Goal: Task Accomplishment & Management: Manage account settings

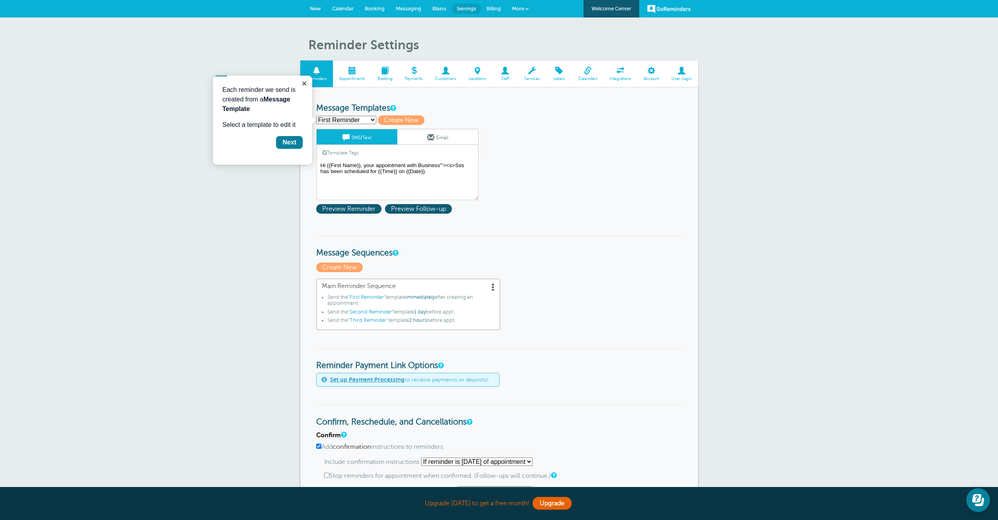
click at [356, 72] on span at bounding box center [352, 71] width 38 height 8
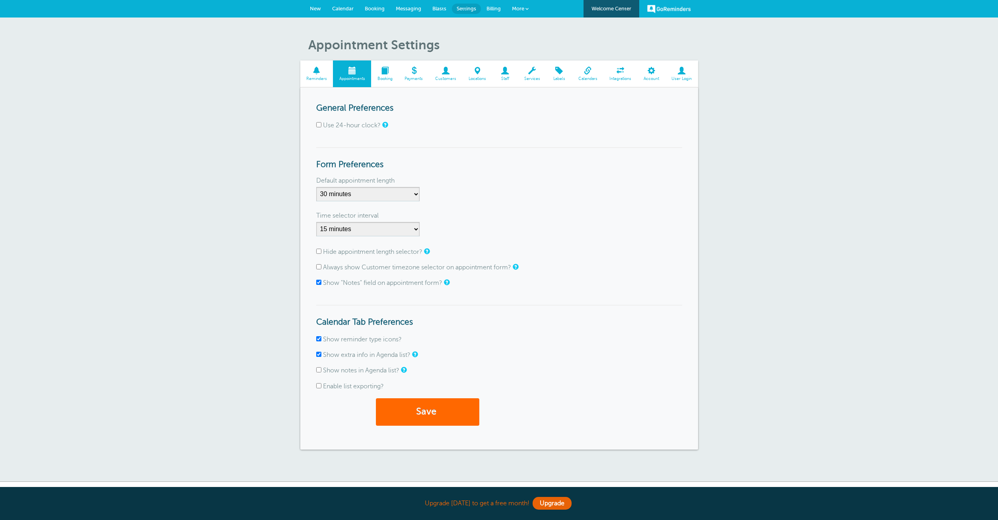
click at [562, 71] on span at bounding box center [559, 71] width 26 height 8
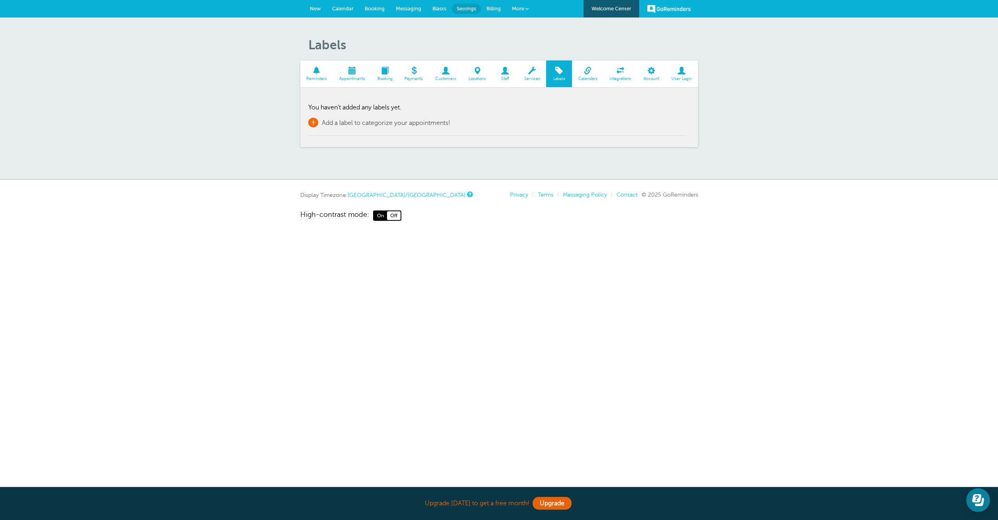
click at [314, 121] on span "+" at bounding box center [313, 123] width 10 height 10
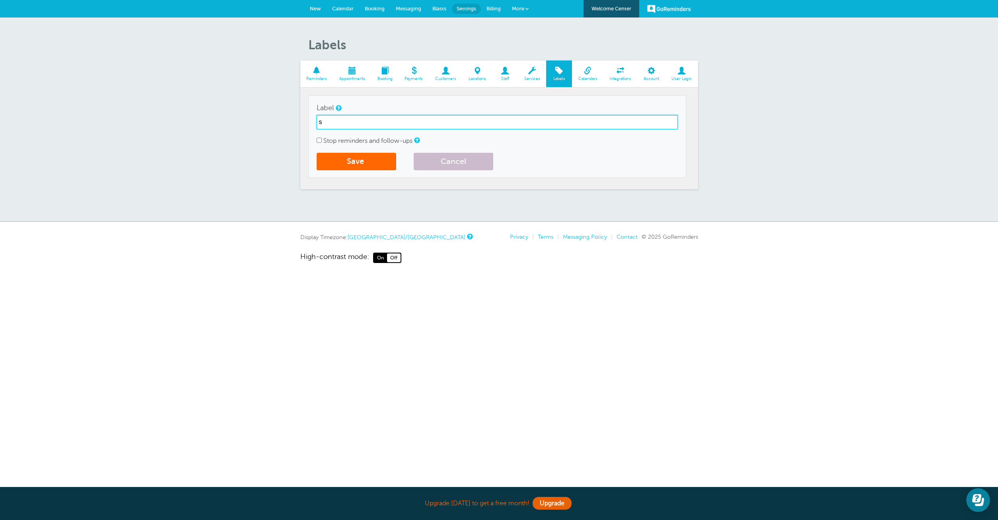
click at [401, 125] on input "s" at bounding box center [497, 122] width 361 height 14
type input "sss'"><s>sss"
click at [380, 157] on button "Save" at bounding box center [357, 162] width 80 height 18
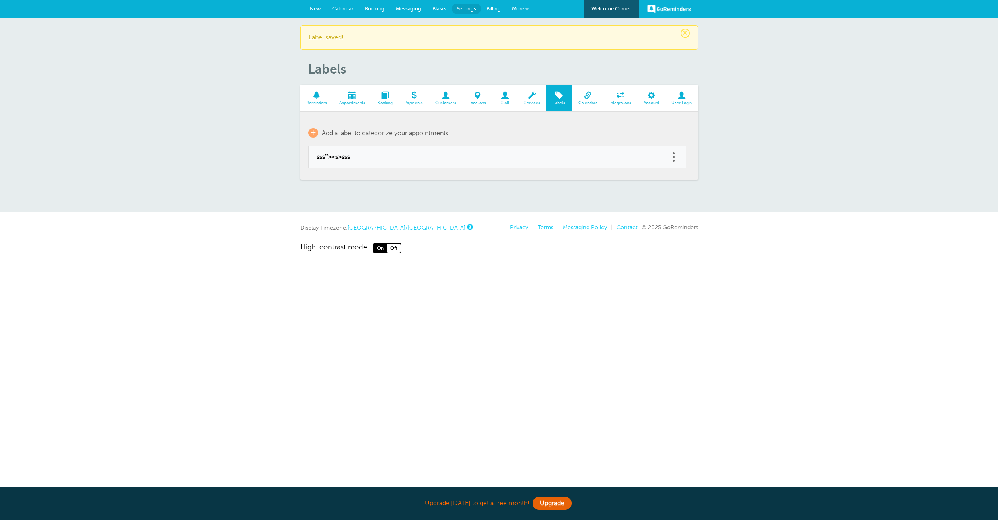
click at [671, 161] on link at bounding box center [674, 157] width 8 height 12
click at [667, 137] on link "Edit" at bounding box center [665, 137] width 24 height 15
type input "sss'"><s>sss"
checkbox input "false"
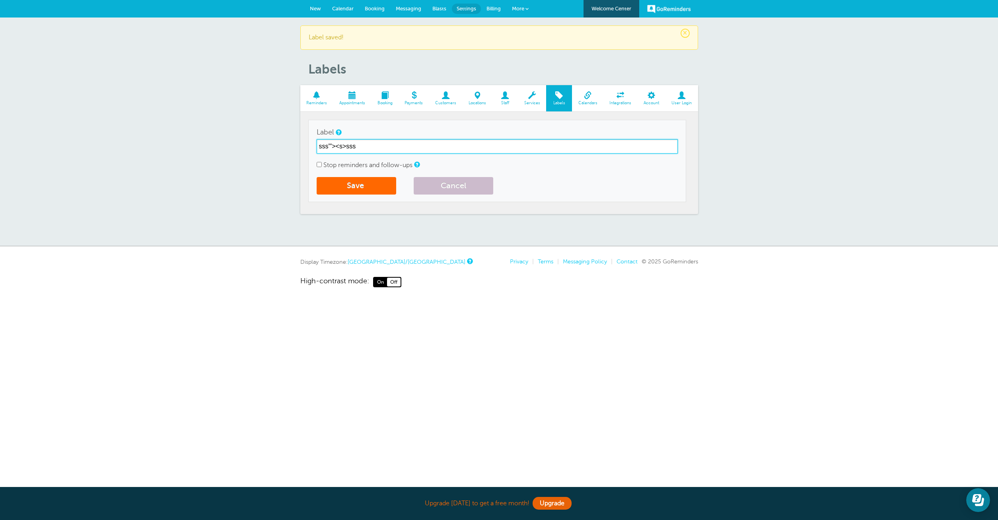
click at [426, 143] on input "sss'"><s>sss" at bounding box center [497, 146] width 361 height 14
type input "sss'"><s>sssss"
click at [365, 185] on button "Save" at bounding box center [357, 186] width 80 height 18
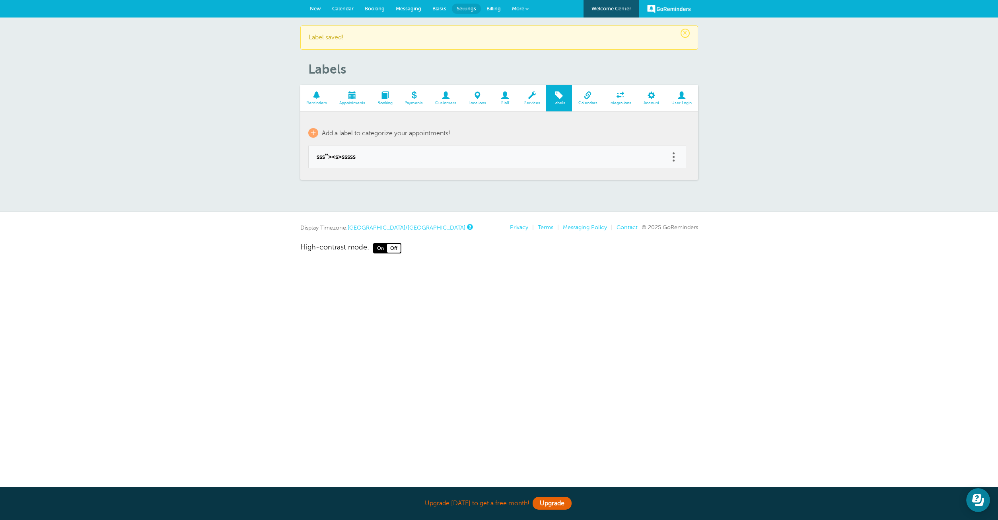
click at [505, 96] on span at bounding box center [505, 95] width 26 height 8
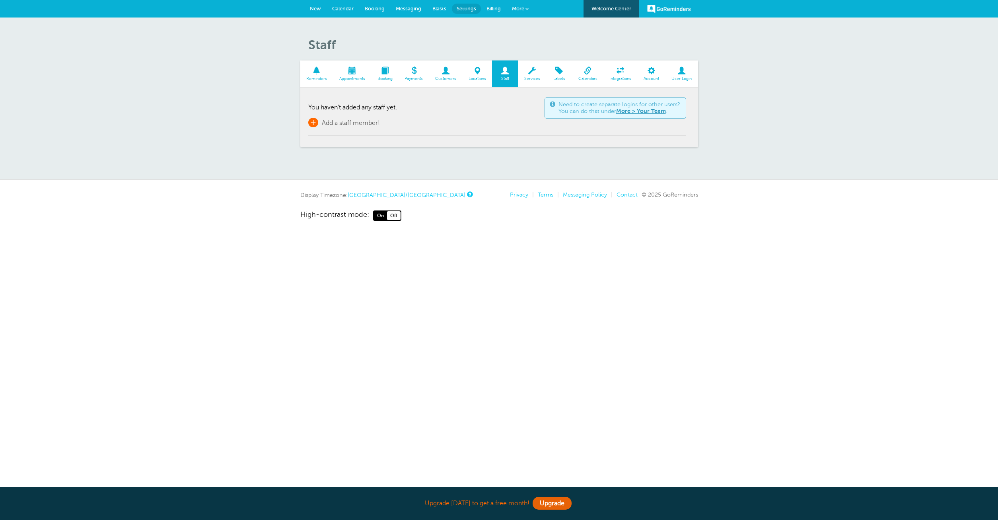
click at [364, 123] on body "Upgrade [DATE] to get a free month! Upgrade GoReminders [GEOGRAPHIC_DATA] New C…" at bounding box center [499, 110] width 998 height 221
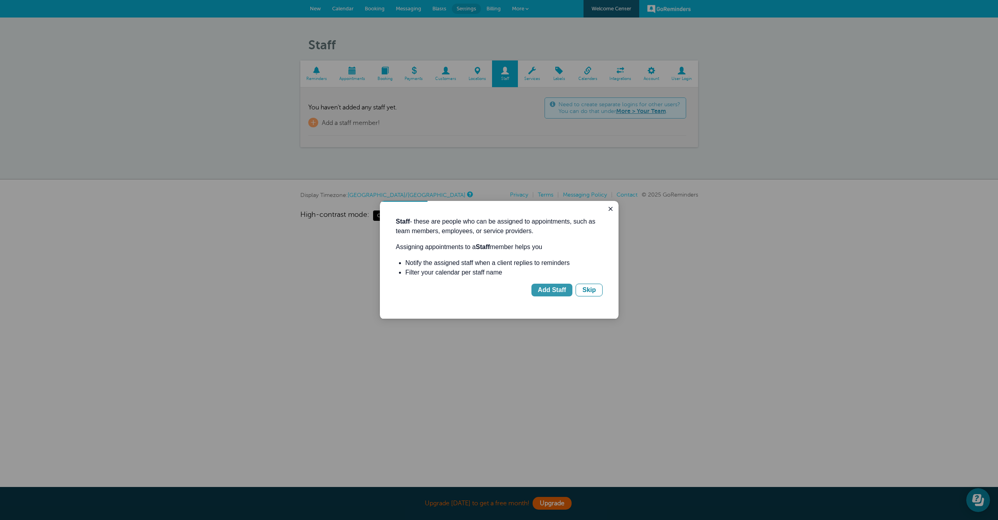
click at [565, 291] on div "Add Staff" at bounding box center [552, 290] width 28 height 10
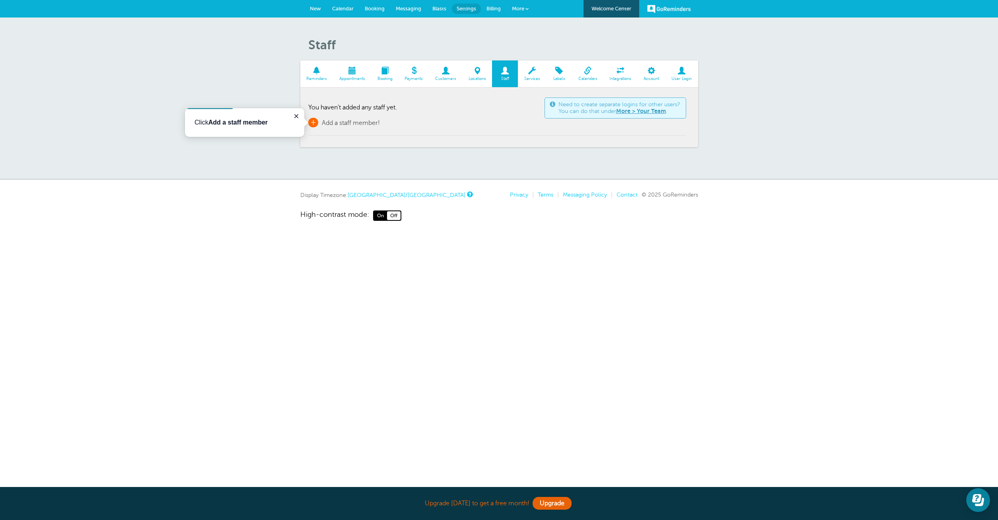
click at [318, 123] on link "+ Add a staff member!" at bounding box center [344, 123] width 72 height 10
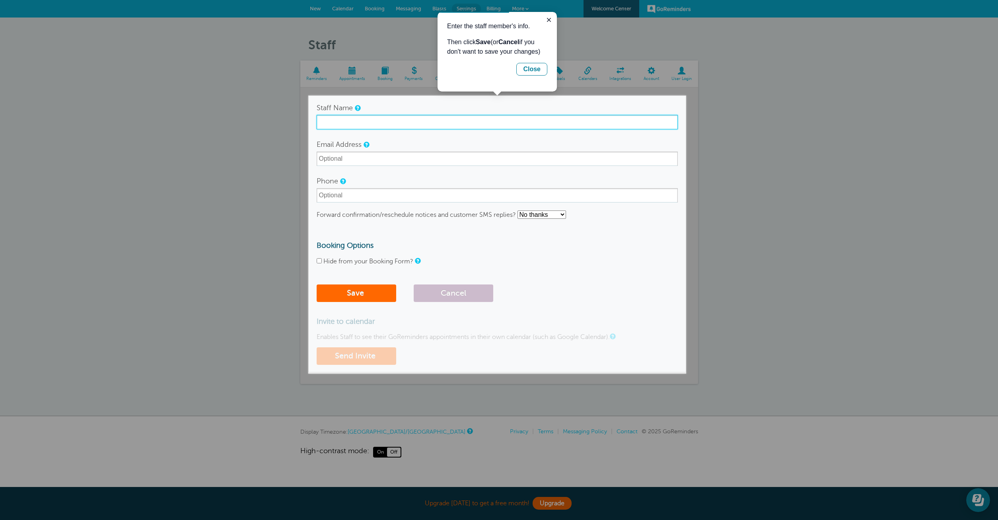
click at [402, 126] on input "Staff Name" at bounding box center [497, 122] width 361 height 14
type input "[DOMAIN_NAME]"
click at [385, 151] on div "Email Address" at bounding box center [497, 151] width 361 height 29
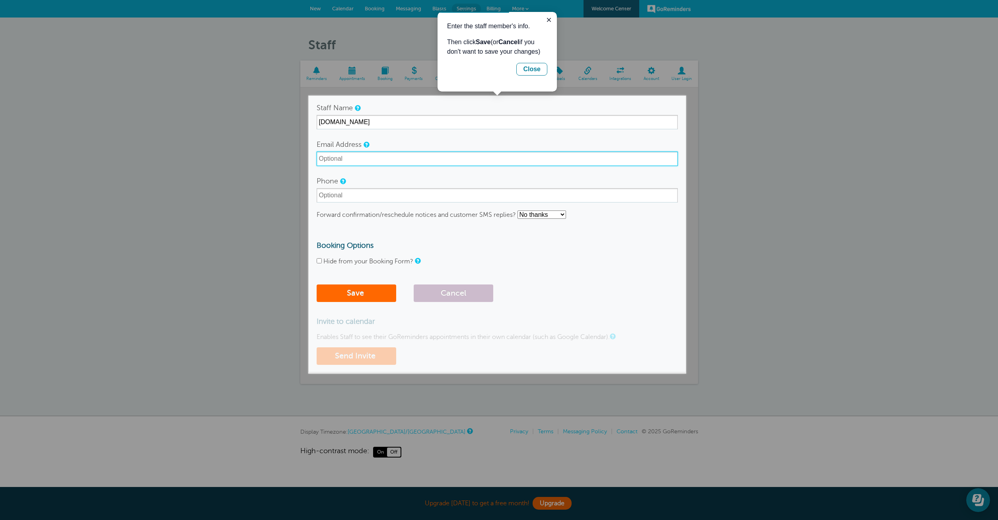
click at [385, 158] on input "Email Address" at bounding box center [497, 159] width 361 height 14
type input "[EMAIL_ADDRESS][DOMAIN_NAME]"
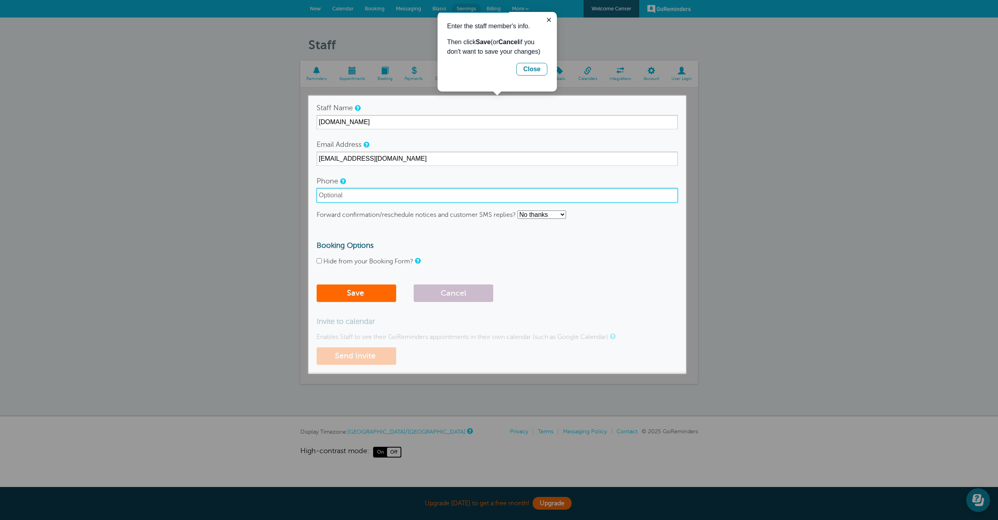
click at [392, 196] on input "Phone" at bounding box center [497, 195] width 361 height 14
click at [373, 263] on label "Hide from your Booking Form?" at bounding box center [368, 261] width 90 height 7
click at [322, 263] on input "Hide from your Booking Form?" at bounding box center [319, 260] width 5 height 5
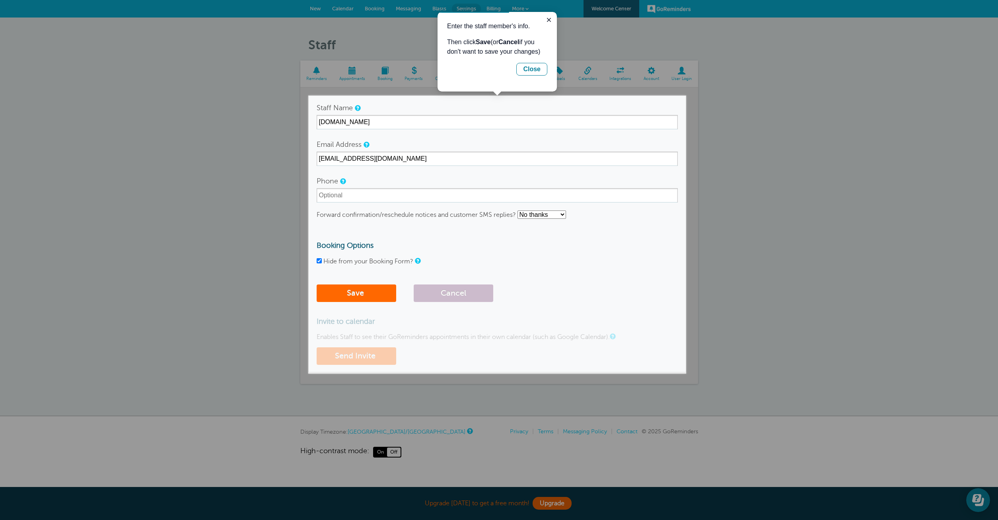
click at [373, 263] on label "Hide from your Booking Form?" at bounding box center [368, 261] width 90 height 7
click at [322, 263] on input "Hide from your Booking Form?" at bounding box center [319, 260] width 5 height 5
checkbox input "false"
click at [373, 292] on button "Save" at bounding box center [357, 293] width 80 height 18
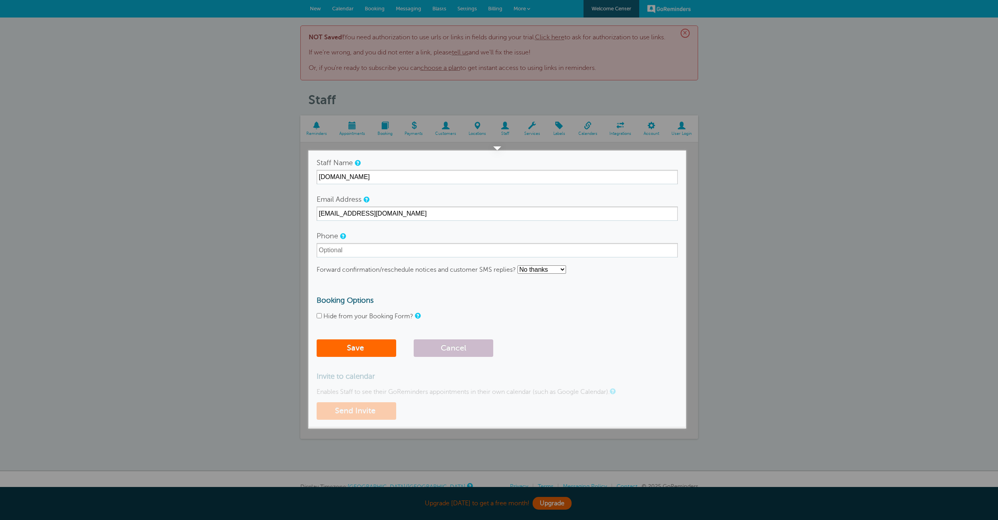
click at [348, 318] on label "Hide from your Booking Form?" at bounding box center [368, 316] width 90 height 7
click at [322, 318] on input "Hide from your Booking Form?" at bounding box center [319, 315] width 5 height 5
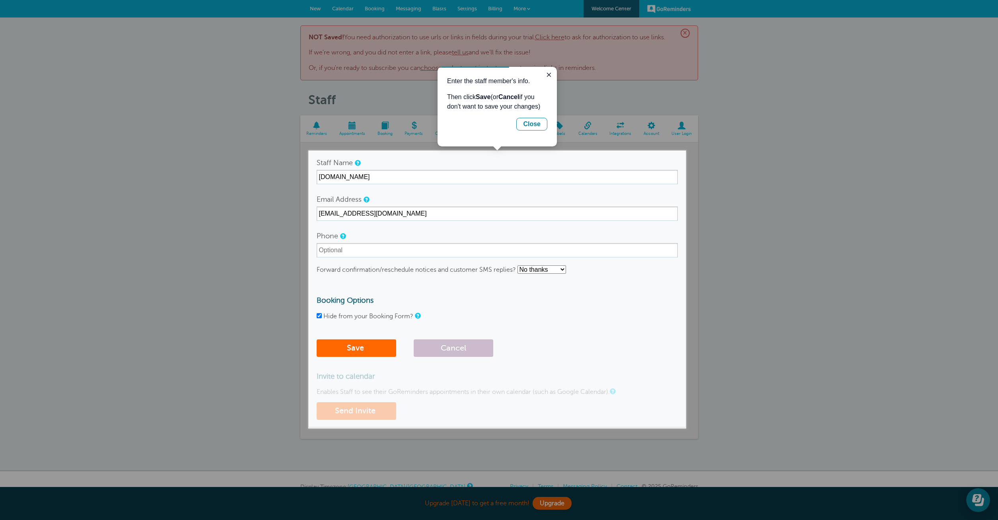
click at [349, 317] on label "Hide from your Booking Form?" at bounding box center [368, 316] width 90 height 7
click at [322, 317] on input "Hide from your Booking Form?" at bounding box center [319, 315] width 5 height 5
checkbox input "false"
drag, startPoint x: 527, startPoint y: 125, endPoint x: 967, endPoint y: 197, distance: 445.4
click at [527, 125] on div "Close" at bounding box center [532, 124] width 18 height 10
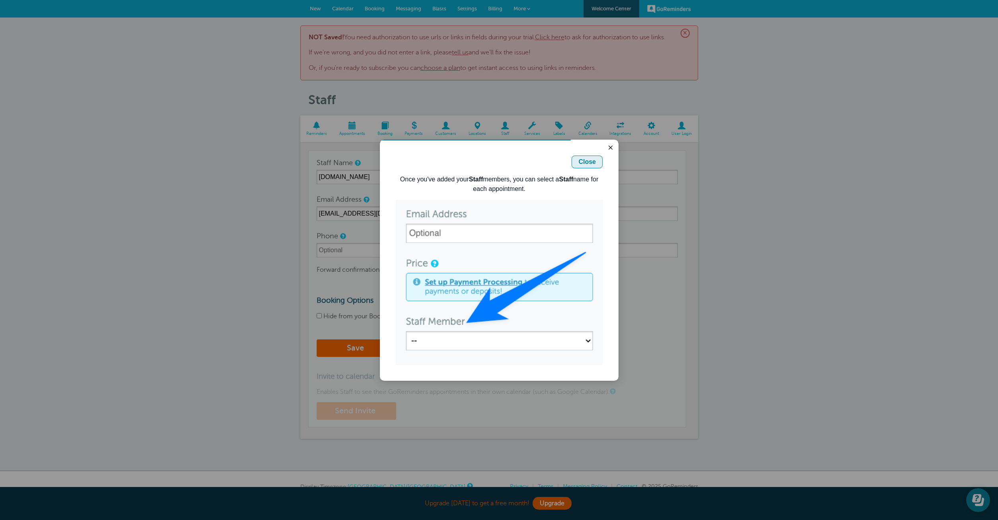
click at [587, 157] on div "Close" at bounding box center [587, 162] width 18 height 10
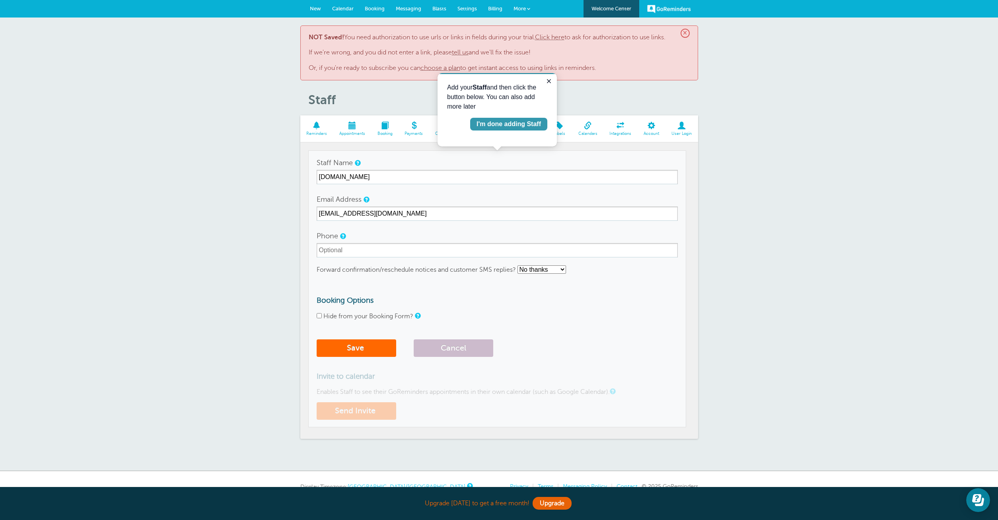
click at [531, 127] on div "I'm done adding Staff" at bounding box center [509, 124] width 64 height 10
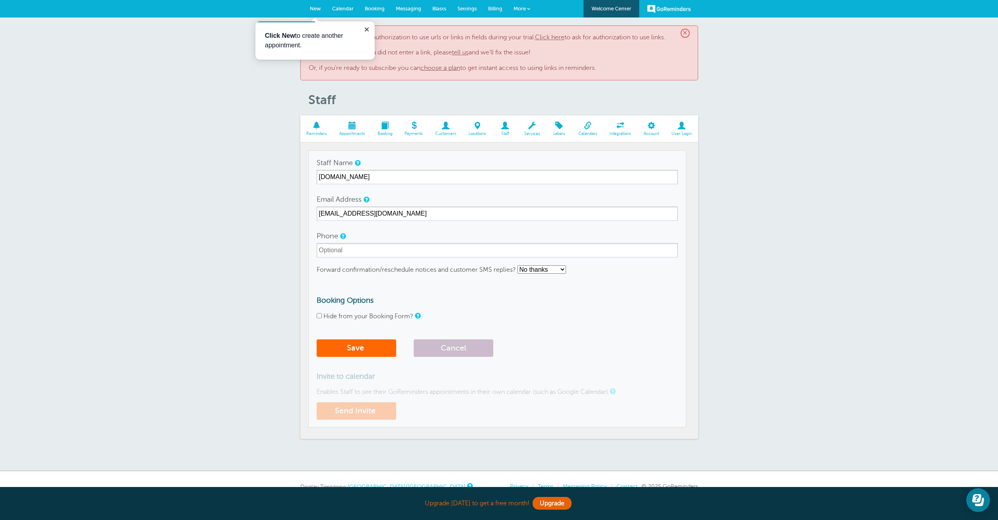
click at [506, 127] on span at bounding box center [505, 126] width 26 height 8
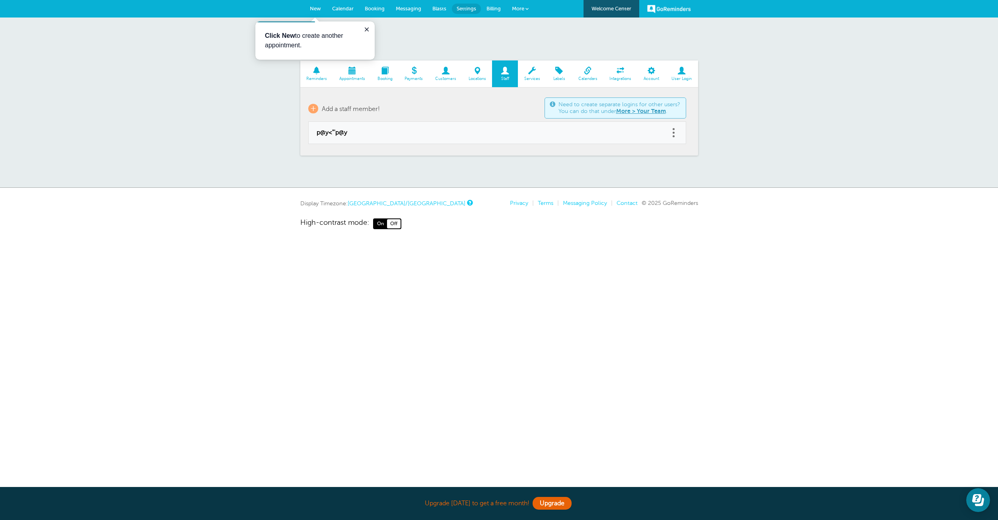
click at [673, 134] on link at bounding box center [674, 132] width 8 height 12
click at [329, 134] on span "p@y<"'p@y" at bounding box center [489, 133] width 345 height 8
type input "p@y<"'p@y"
type input "hone10339+1@gmail.com"
checkbox input "false"
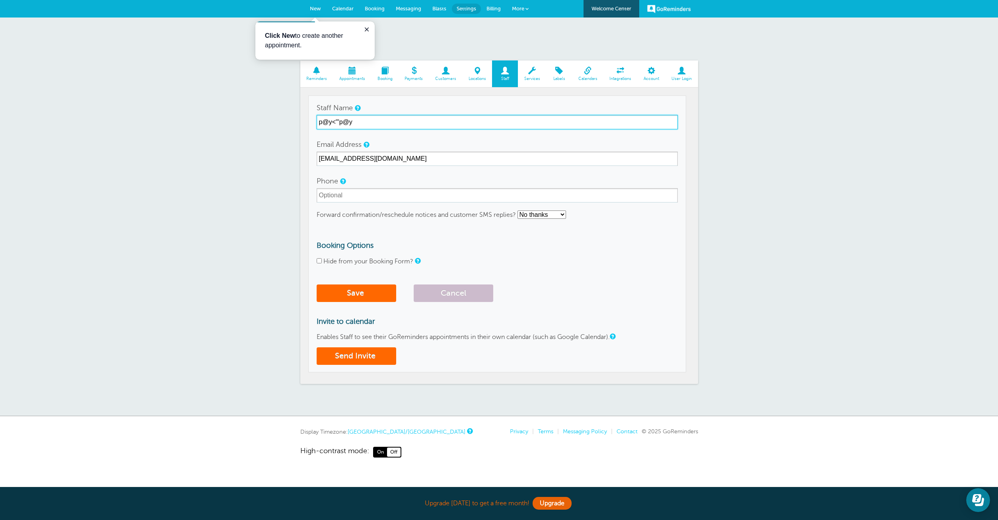
drag, startPoint x: 377, startPoint y: 123, endPoint x: 270, endPoint y: 120, distance: 107.0
click at [317, 120] on input "p@y<"'p@y" at bounding box center [497, 122] width 361 height 14
type input "evil.com"
click at [418, 99] on td "Staff Name evil.com Email Address hone10339+1@gmail.com Phone Forward confirmat…" at bounding box center [497, 233] width 378 height 277
click at [372, 364] on button "Send Invite" at bounding box center [357, 356] width 80 height 18
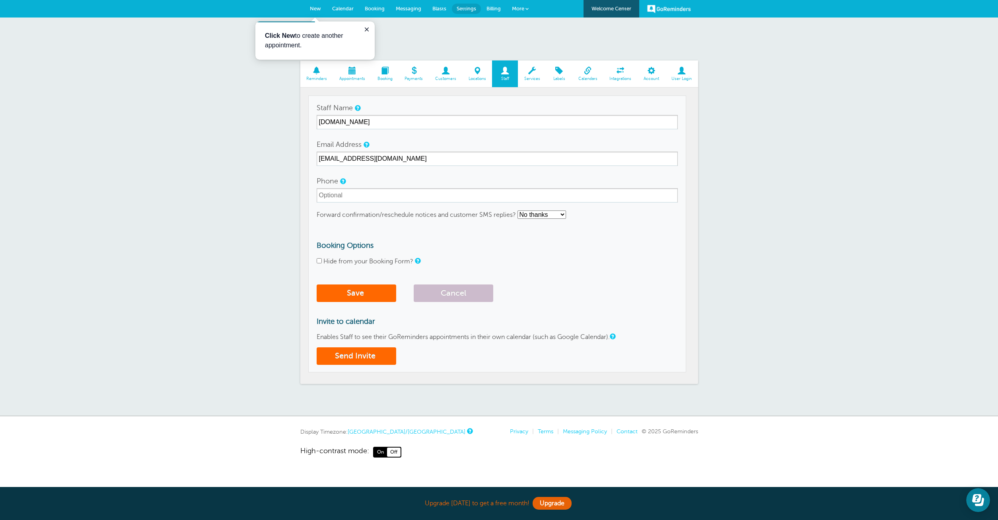
click at [518, 210] on select "No thanks Yes, text me Yes, email me" at bounding box center [542, 214] width 49 height 8
click at [600, 217] on div "Forward confirmation/reschedule notices and customer SMS replies? No thanks Yes…" at bounding box center [497, 214] width 361 height 8
click at [368, 31] on icon "Close guide" at bounding box center [367, 29] width 6 height 6
click at [482, 76] on link "Locations" at bounding box center [478, 73] width 30 height 27
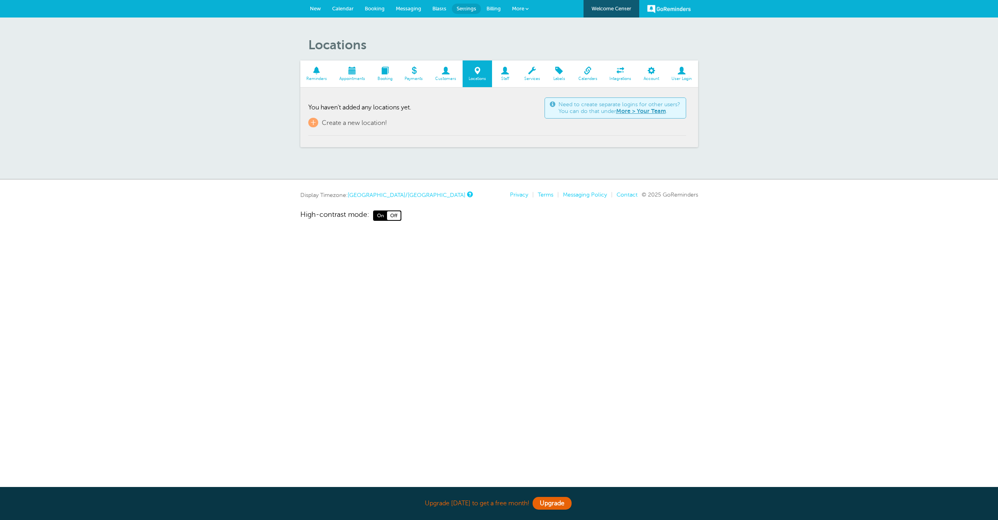
click at [451, 74] on span at bounding box center [445, 71] width 33 height 8
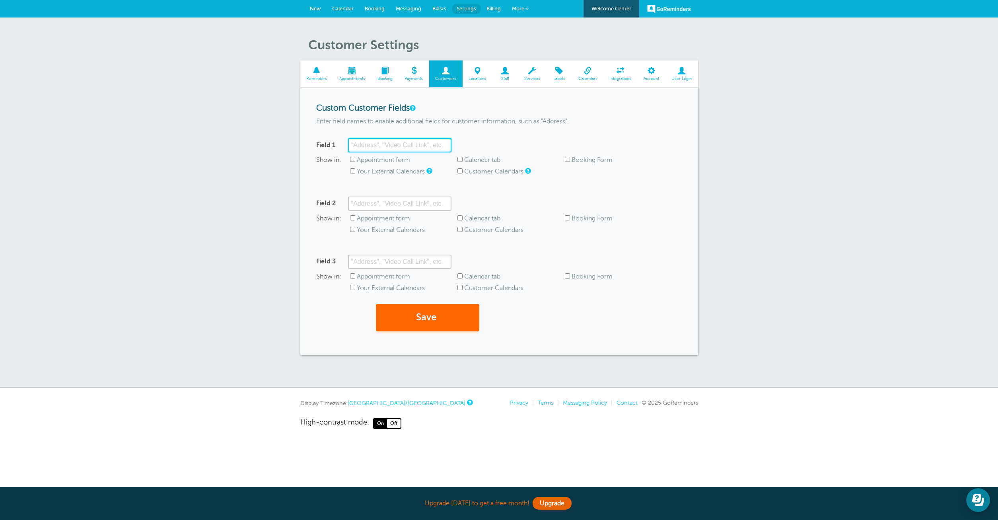
click at [397, 144] on input "Field 1" at bounding box center [399, 145] width 103 height 14
type input "sss'"><s>Sss"
click at [402, 162] on label "Appointment form" at bounding box center [383, 159] width 53 height 7
click at [355, 162] on input "Appointment form" at bounding box center [352, 159] width 5 height 5
checkbox input "true"
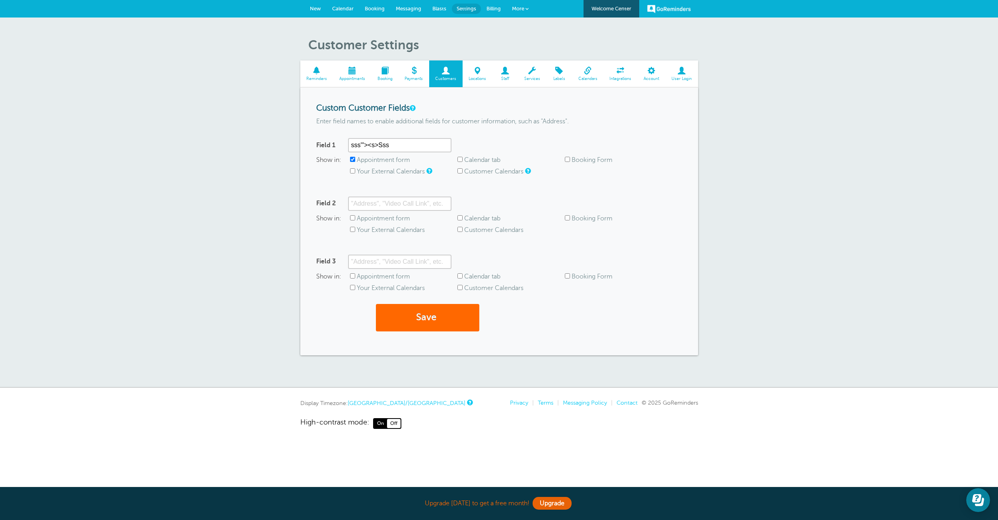
click at [466, 155] on div "Field 1 sss'"><s>Sss Show in: Appointment form Calendar tab Booking Form Your E…" at bounding box center [499, 160] width 366 height 45
click at [469, 157] on label "Calendar tab" at bounding box center [482, 159] width 36 height 7
click at [463, 157] on input "Calendar tab" at bounding box center [459, 159] width 5 height 5
checkbox input "true"
click at [479, 171] on label "Customer Calendars" at bounding box center [493, 171] width 59 height 7
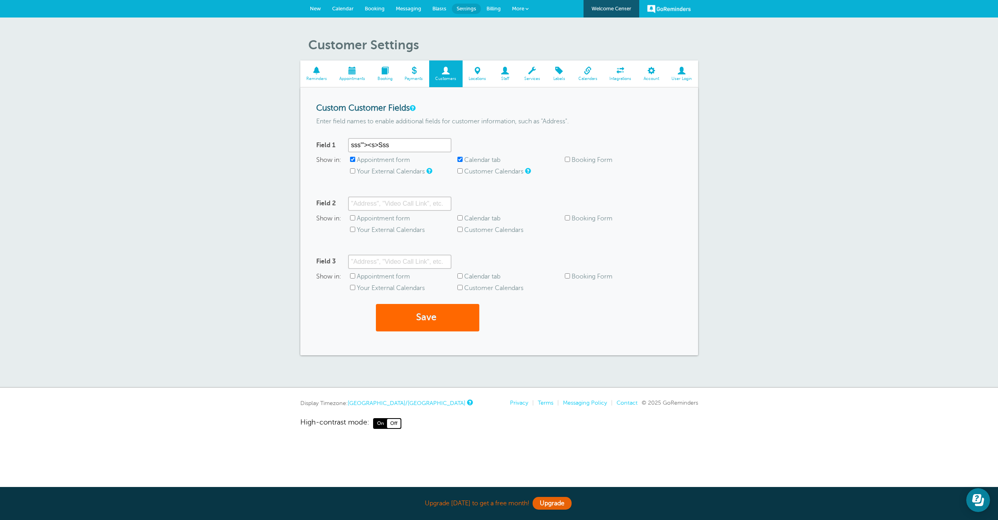
click at [463, 171] on input "Customer Calendars" at bounding box center [459, 170] width 5 height 5
checkbox input "true"
click at [578, 157] on label "Booking Form" at bounding box center [592, 159] width 41 height 7
click at [570, 157] on input "Booking Form" at bounding box center [567, 159] width 5 height 5
checkbox input "true"
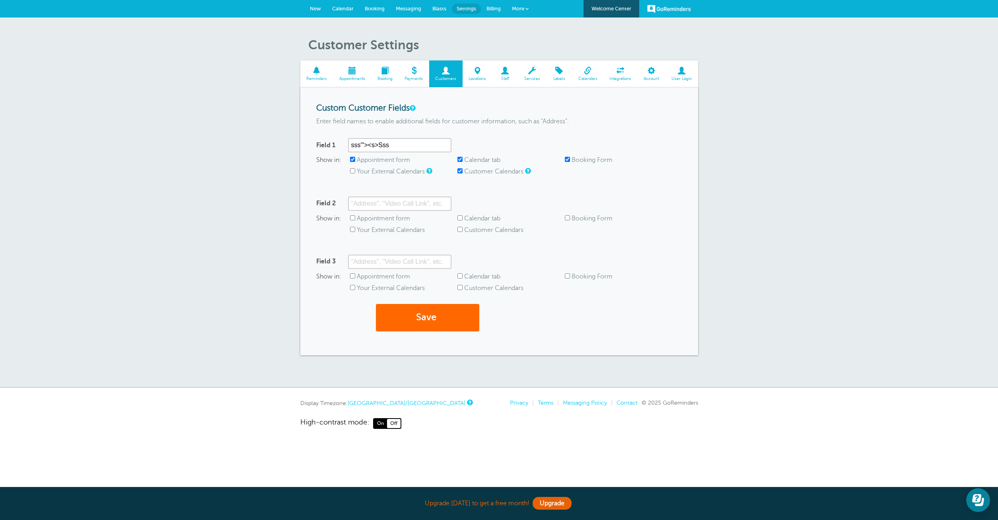
click at [377, 173] on label "Your External Calendars" at bounding box center [391, 171] width 68 height 7
click at [355, 173] on input "Your External Calendars" at bounding box center [352, 170] width 5 height 5
checkbox input "true"
click at [401, 146] on input "sss'"><s>Sss" at bounding box center [399, 145] width 103 height 14
click at [394, 195] on form "Custom Customer Fields Enter field names to enable additional fields for custom…" at bounding box center [499, 221] width 366 height 236
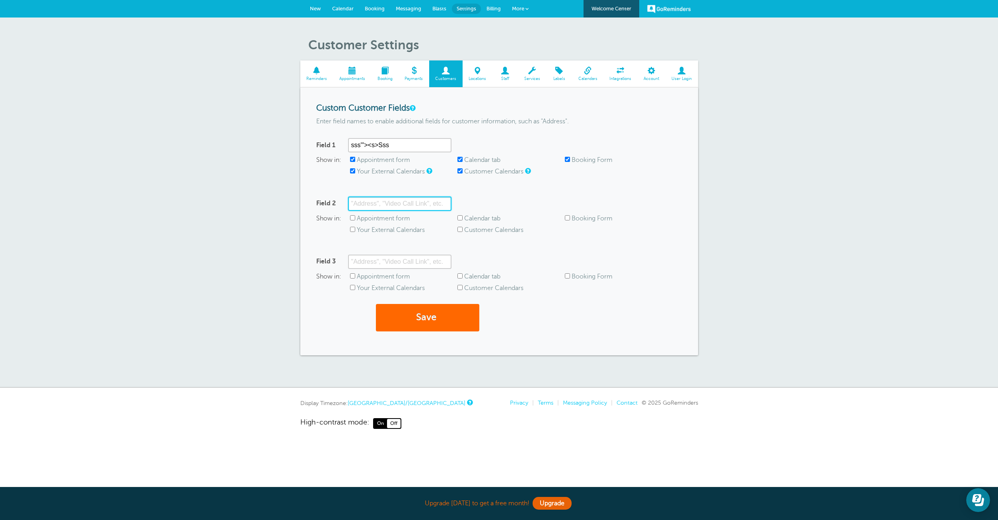
click at [392, 203] on input "Field 2" at bounding box center [399, 204] width 103 height 14
paste input "sss'"><s>Sss"
type input "sss'"><s>Sss"
click at [381, 218] on label "Appointment form" at bounding box center [383, 218] width 53 height 7
click at [355, 218] on input "Appointment form" at bounding box center [352, 217] width 5 height 5
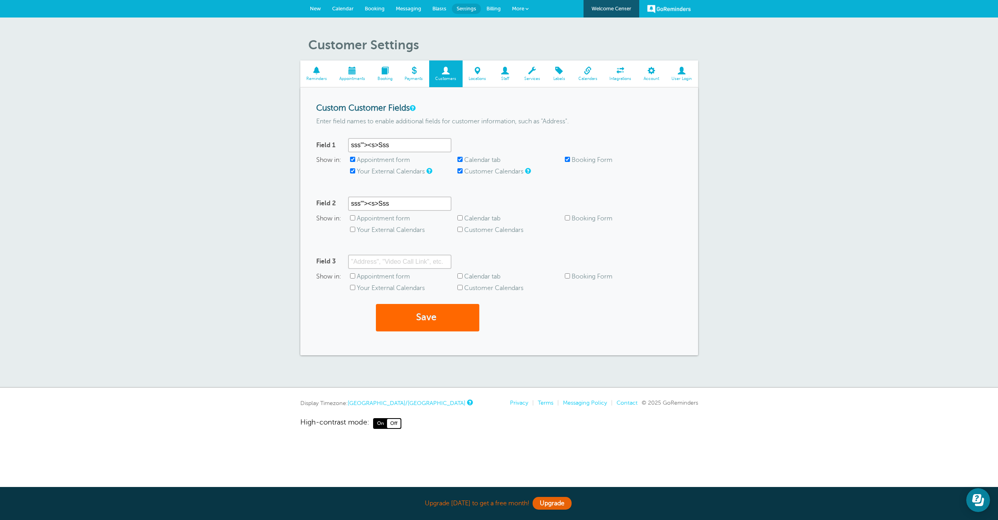
checkbox input "true"
click at [381, 227] on label "Your External Calendars" at bounding box center [391, 229] width 68 height 7
click at [355, 227] on input "Your External Calendars" at bounding box center [352, 229] width 5 height 5
checkbox input "true"
click at [469, 221] on label "Calendar tab" at bounding box center [482, 218] width 36 height 7
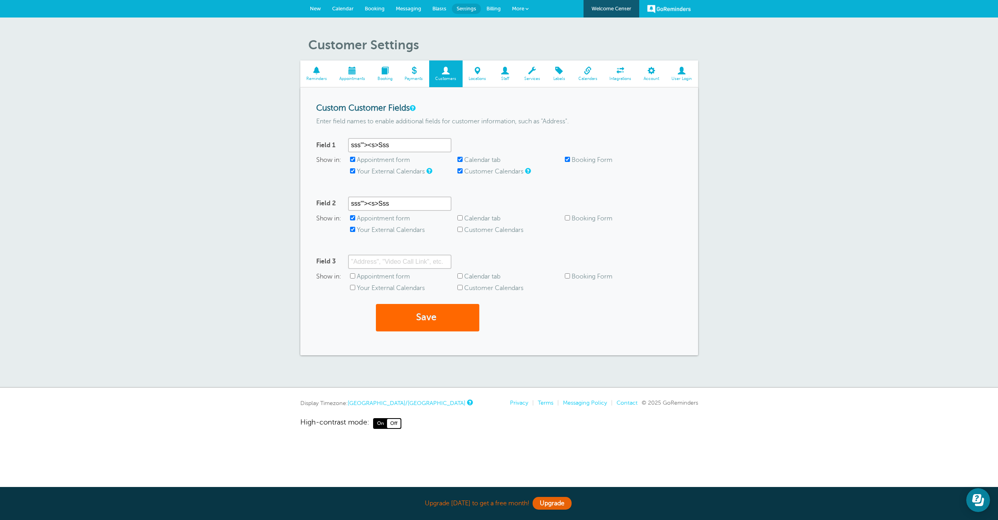
click at [463, 220] on input "Calendar tab" at bounding box center [459, 217] width 5 height 5
checkbox input "true"
click at [477, 231] on label "Customer Calendars" at bounding box center [493, 229] width 59 height 7
click at [463, 231] on input "Customer Calendars" at bounding box center [459, 229] width 5 height 5
checkbox input "true"
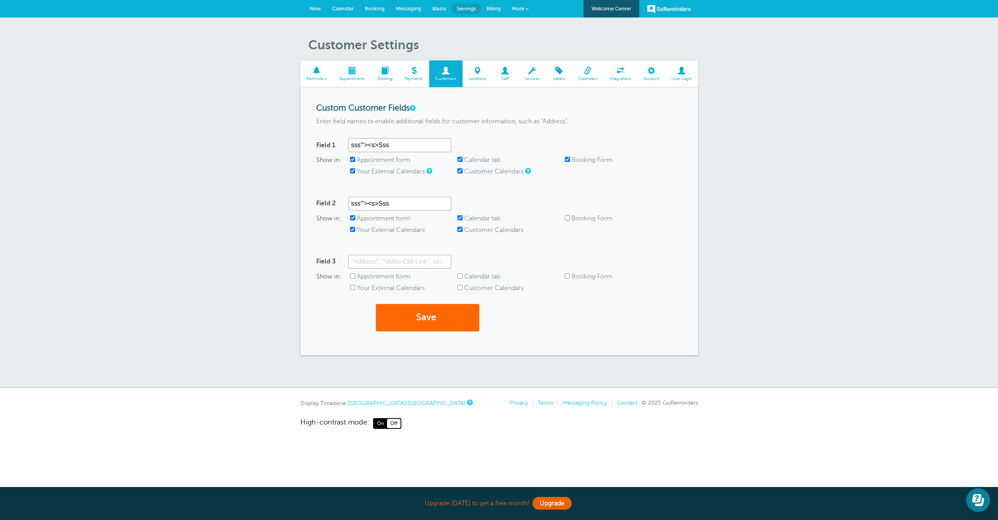
click at [583, 217] on label "Booking Form" at bounding box center [592, 218] width 41 height 7
click at [570, 217] on input "Booking Form" at bounding box center [567, 217] width 5 height 5
checkbox input "true"
click at [418, 265] on input "Field 3" at bounding box center [399, 262] width 103 height 14
paste input "sss'"><s>Sss"
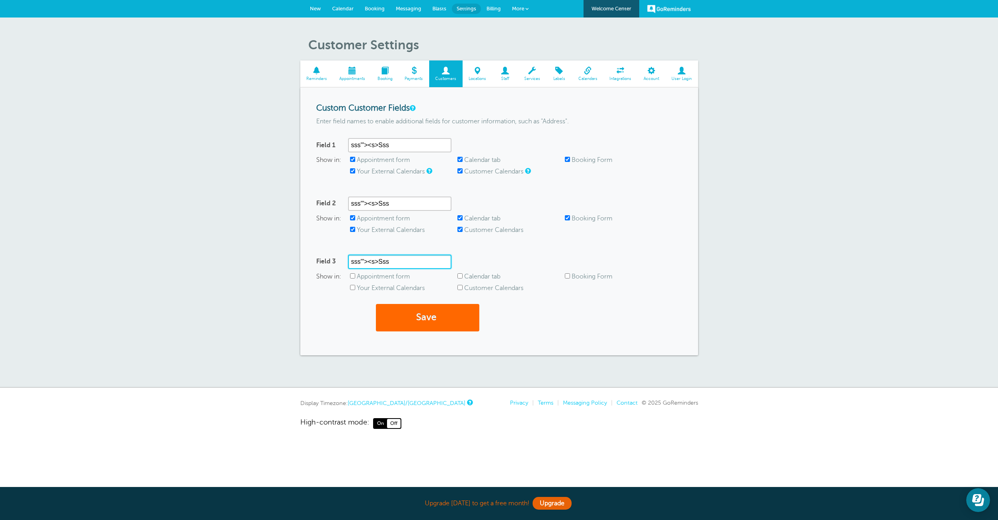
type input "sss'"><s>Sss"
click at [400, 275] on label "Appointment form" at bounding box center [383, 276] width 53 height 7
click at [355, 275] on input "Appointment form" at bounding box center [352, 275] width 5 height 5
checkbox input "true"
click at [401, 285] on label "Your External Calendars" at bounding box center [391, 287] width 68 height 7
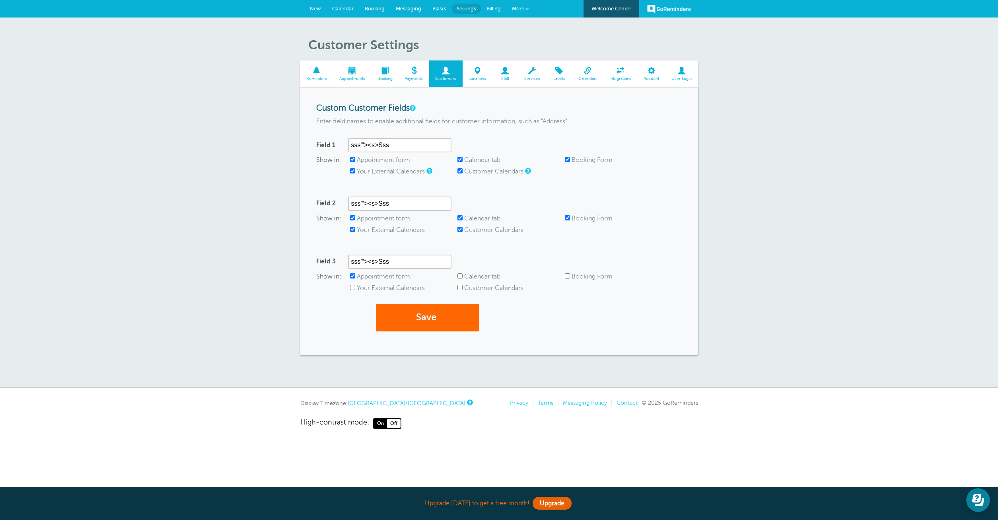
click at [355, 285] on input "Your External Calendars" at bounding box center [352, 287] width 5 height 5
checkbox input "true"
click at [467, 276] on label "Calendar tab" at bounding box center [482, 276] width 36 height 7
click at [463, 276] on input "Calendar tab" at bounding box center [459, 275] width 5 height 5
checkbox input "true"
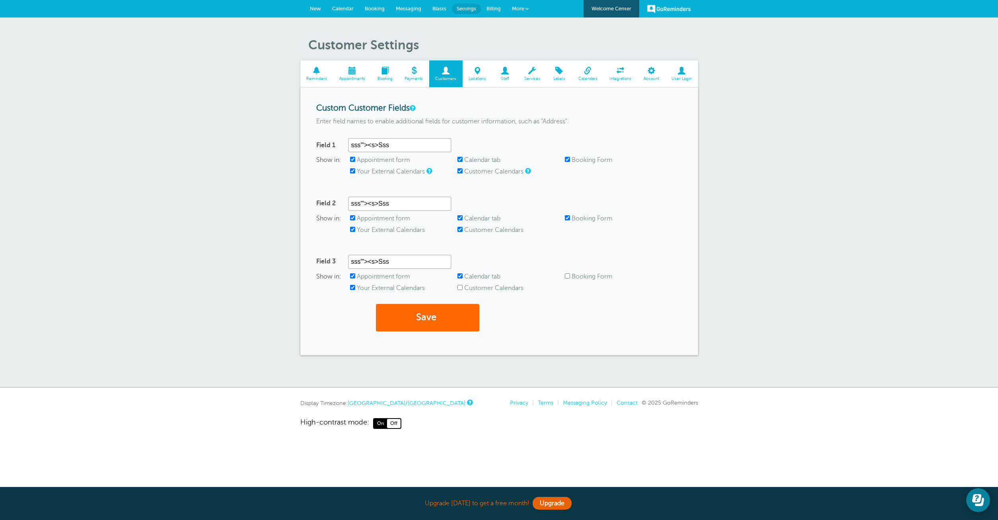
click at [473, 286] on label "Customer Calendars" at bounding box center [493, 287] width 59 height 7
click at [463, 286] on input "Customer Calendars" at bounding box center [459, 287] width 5 height 5
checkbox input "true"
click at [580, 273] on label "Booking Form" at bounding box center [592, 276] width 41 height 7
click at [570, 273] on input "Booking Form" at bounding box center [567, 275] width 5 height 5
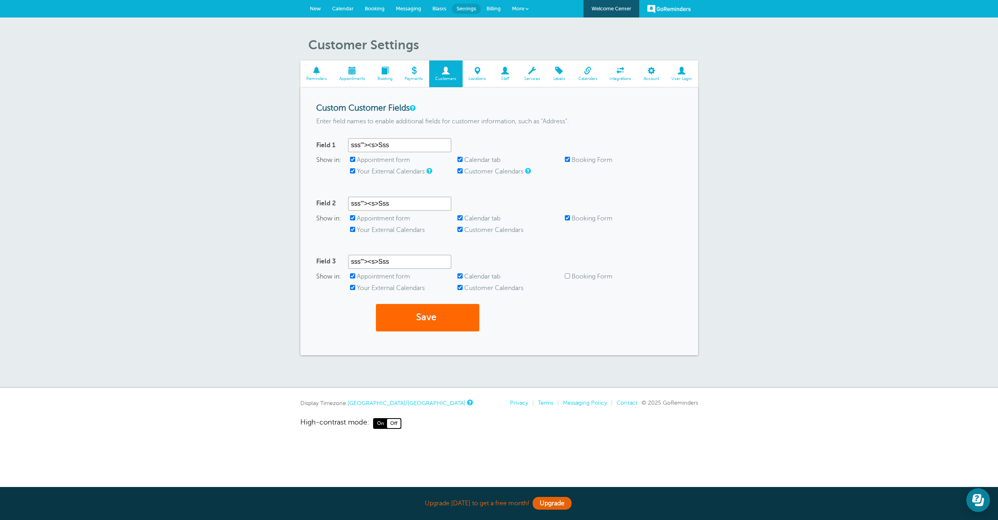
checkbox input "true"
click at [439, 309] on button "Save" at bounding box center [427, 317] width 103 height 27
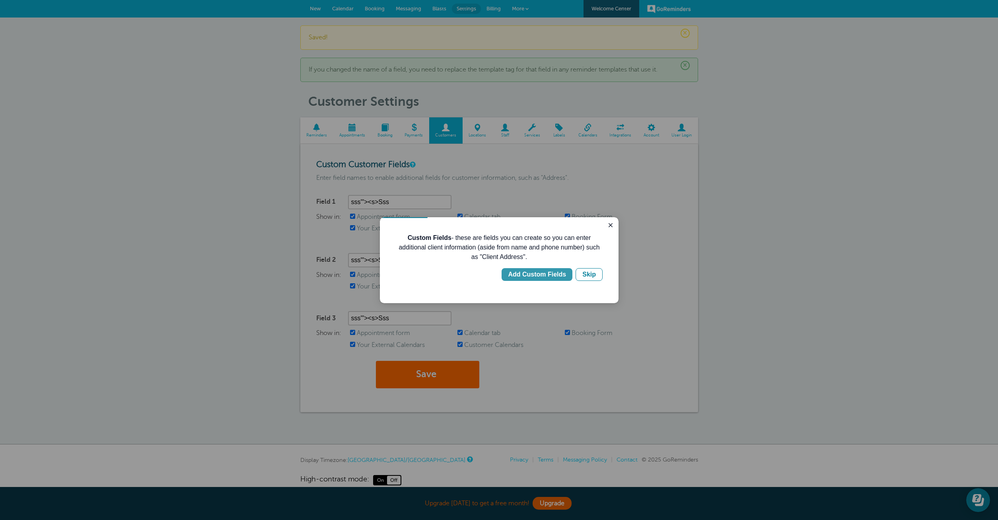
click at [541, 277] on div "Add Custom Fields" at bounding box center [537, 275] width 58 height 10
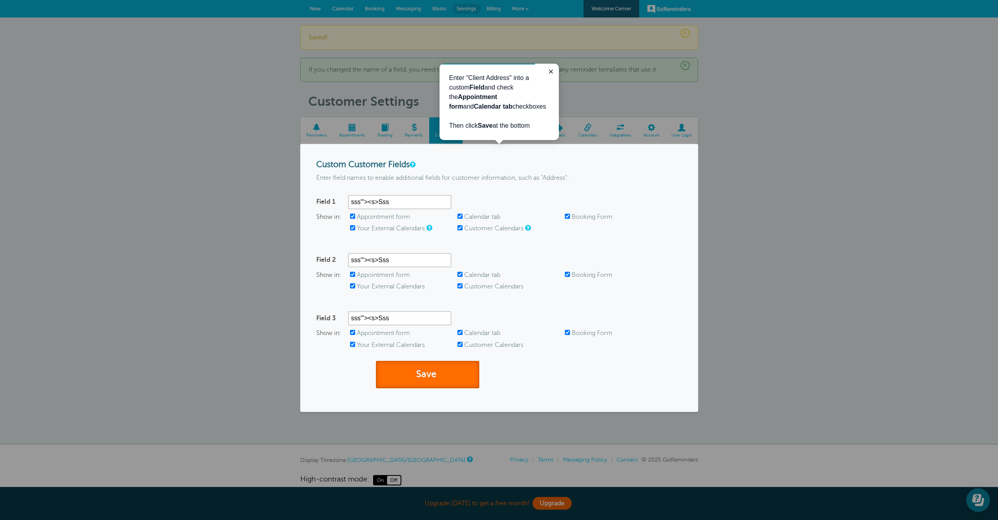
click at [454, 366] on button "Save" at bounding box center [427, 374] width 103 height 27
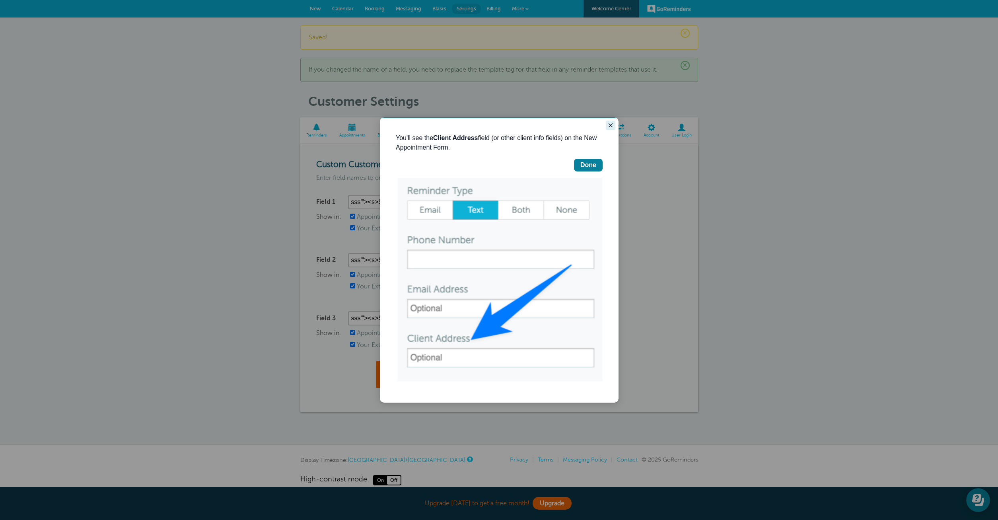
click at [613, 123] on icon "Close guide" at bounding box center [610, 125] width 6 height 6
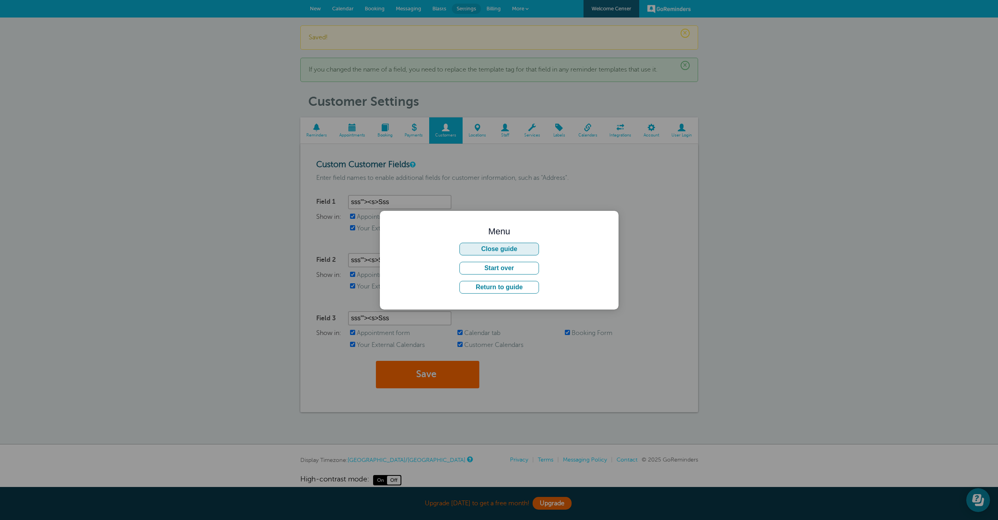
click at [510, 247] on button "Close guide" at bounding box center [499, 249] width 80 height 13
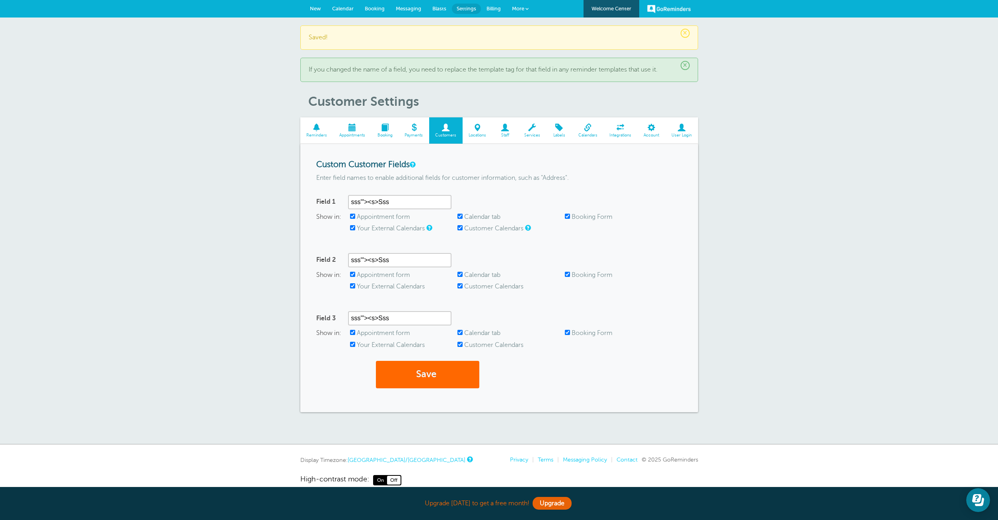
click at [420, 130] on span at bounding box center [414, 128] width 31 height 8
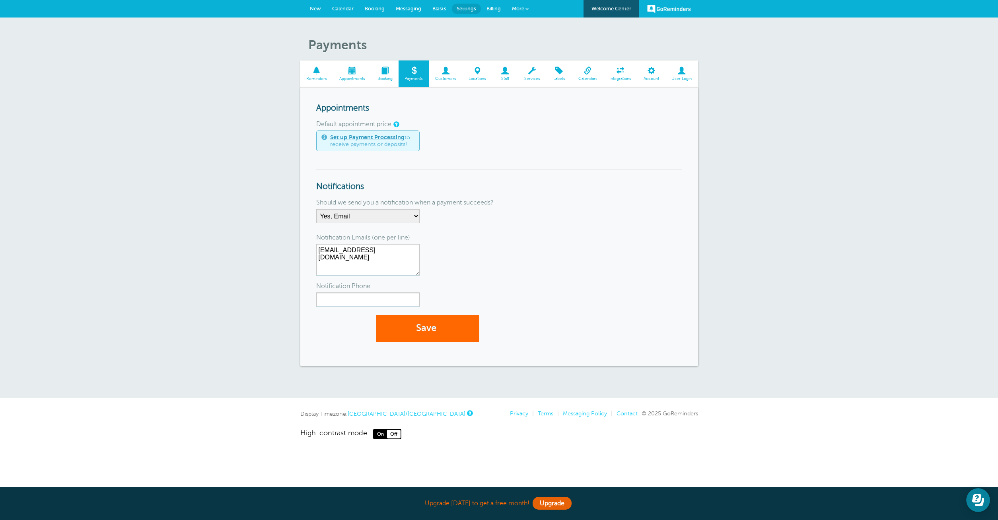
click at [383, 76] on link "Booking" at bounding box center [384, 73] width 27 height 27
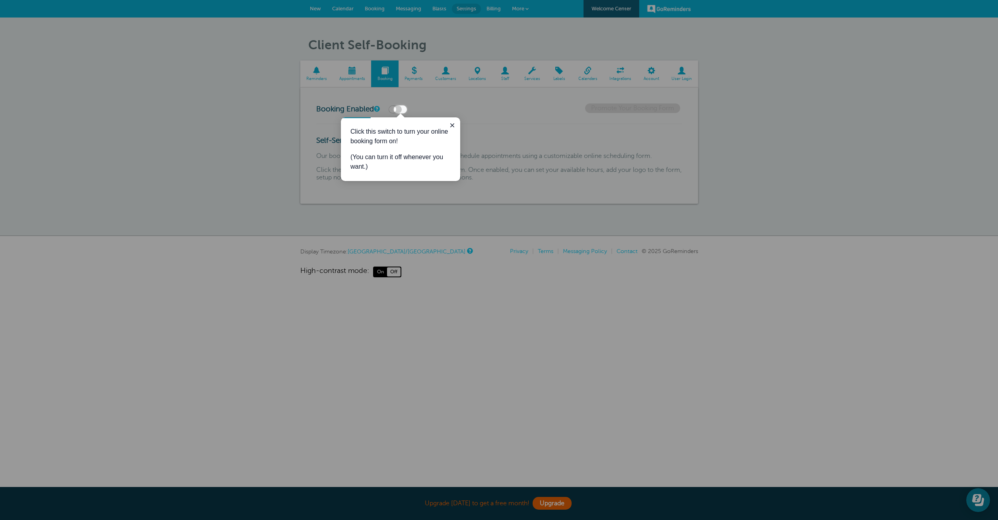
click at [402, 109] on label at bounding box center [395, 109] width 13 height 8
click at [0, 0] on input "checkbox" at bounding box center [0, 0] width 0 height 0
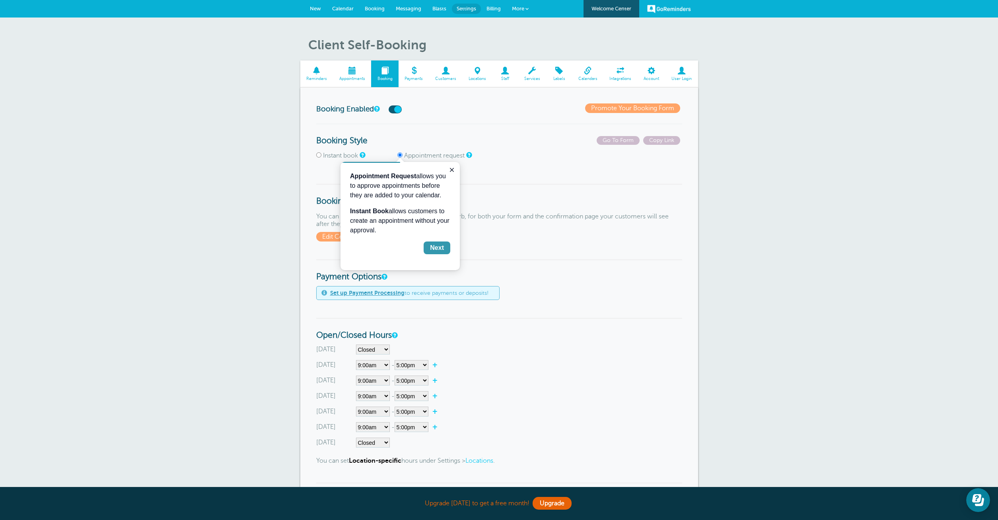
click at [443, 249] on div "Next" at bounding box center [437, 248] width 14 height 10
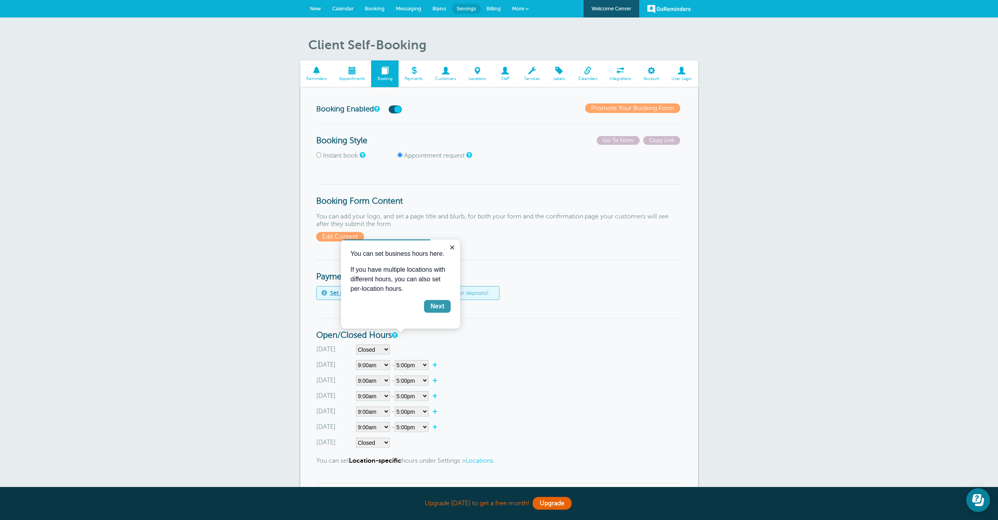
click at [439, 304] on div "Next" at bounding box center [437, 307] width 14 height 10
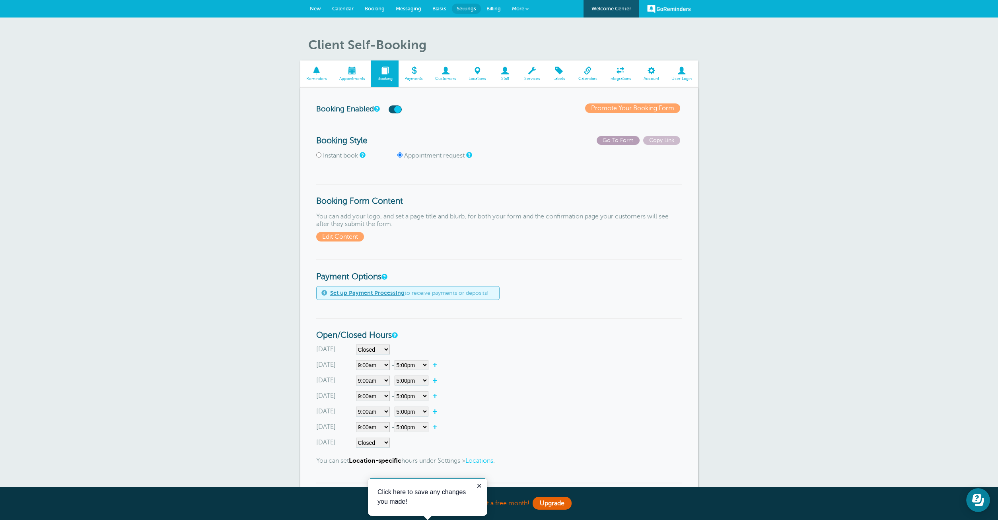
click at [618, 141] on span "Go To Form" at bounding box center [618, 140] width 43 height 9
